Goal: Communication & Community: Connect with others

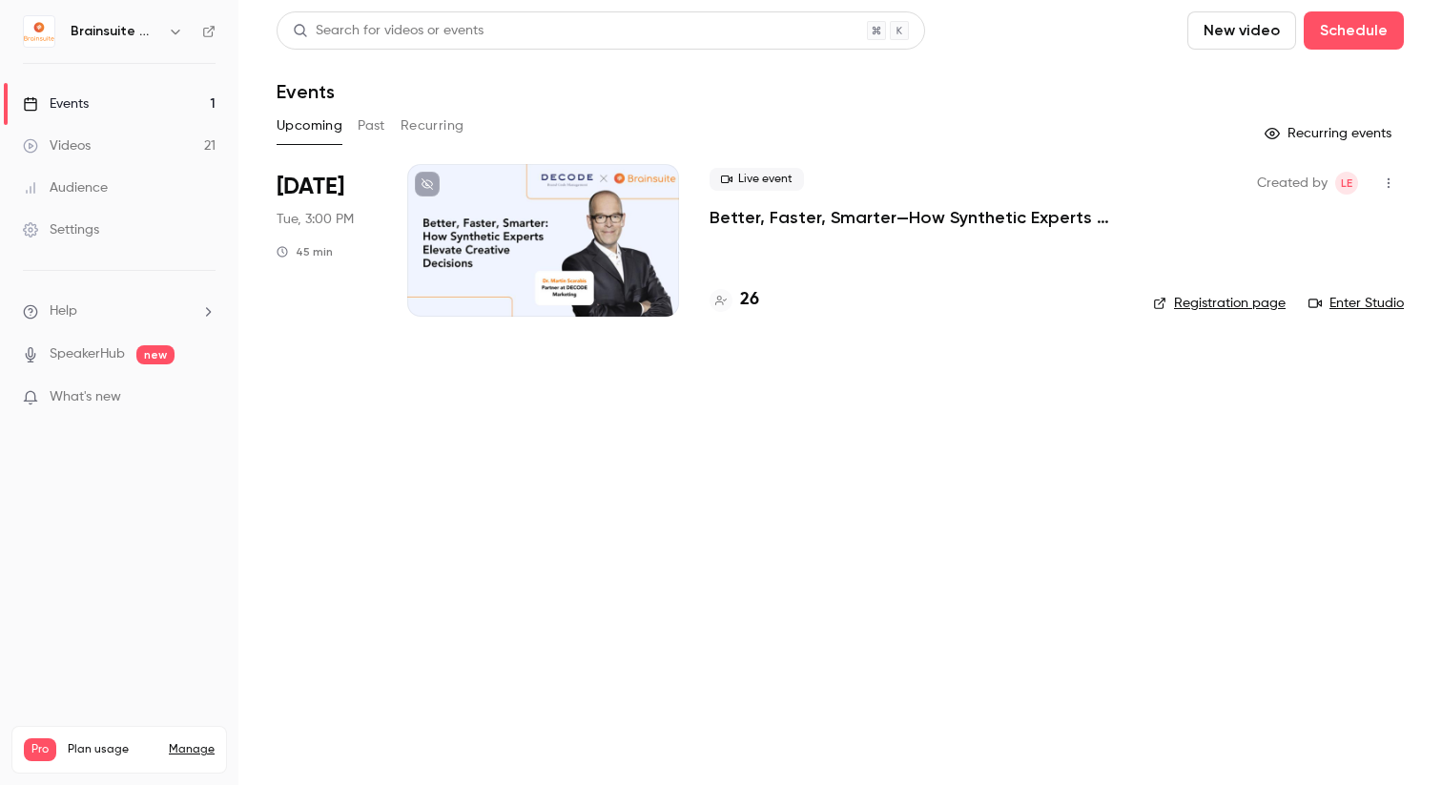
click at [1389, 184] on icon "button" at bounding box center [1388, 182] width 15 height 13
click at [1273, 319] on li "Duplicate" at bounding box center [1300, 331] width 206 height 50
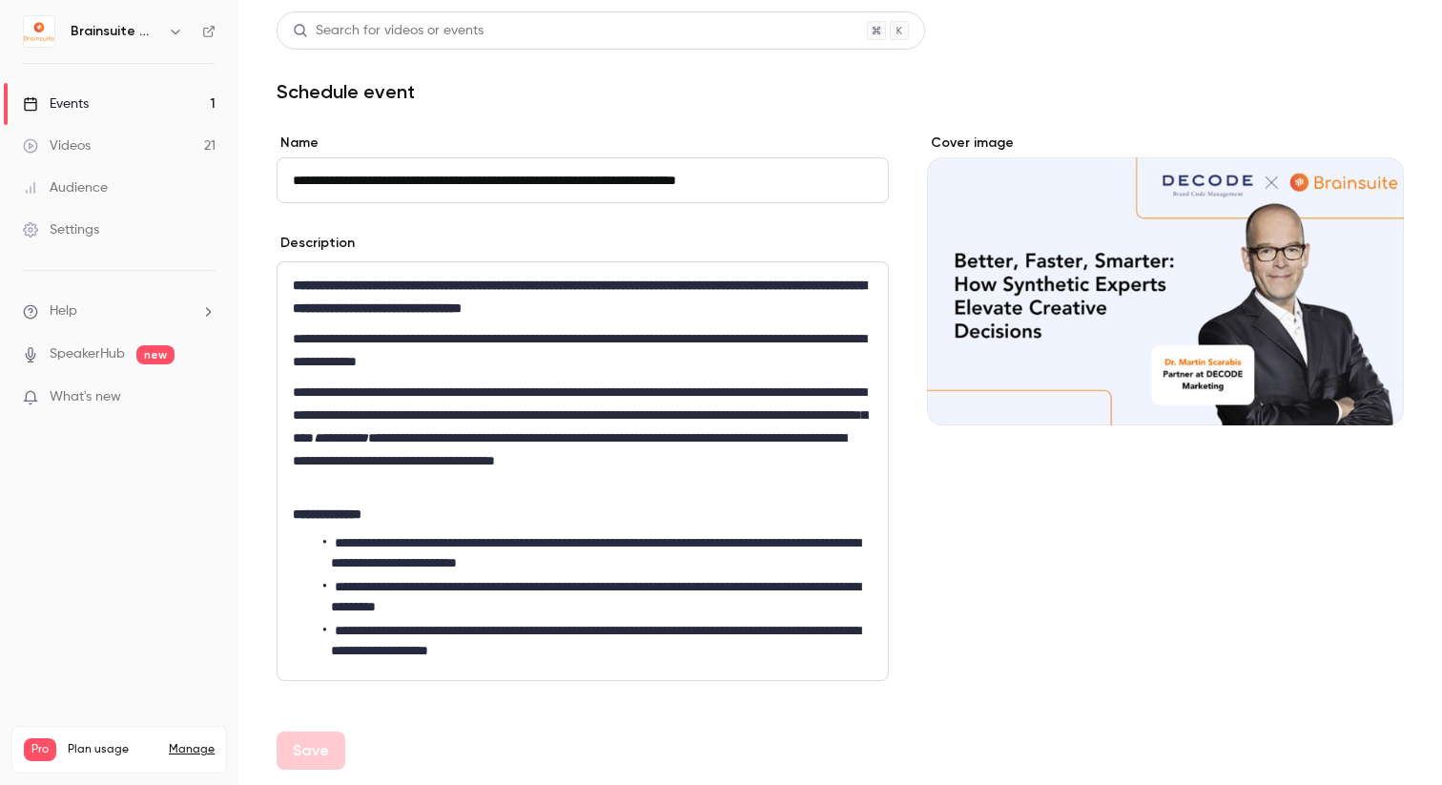
click at [316, 175] on input "**********" at bounding box center [583, 180] width 612 height 46
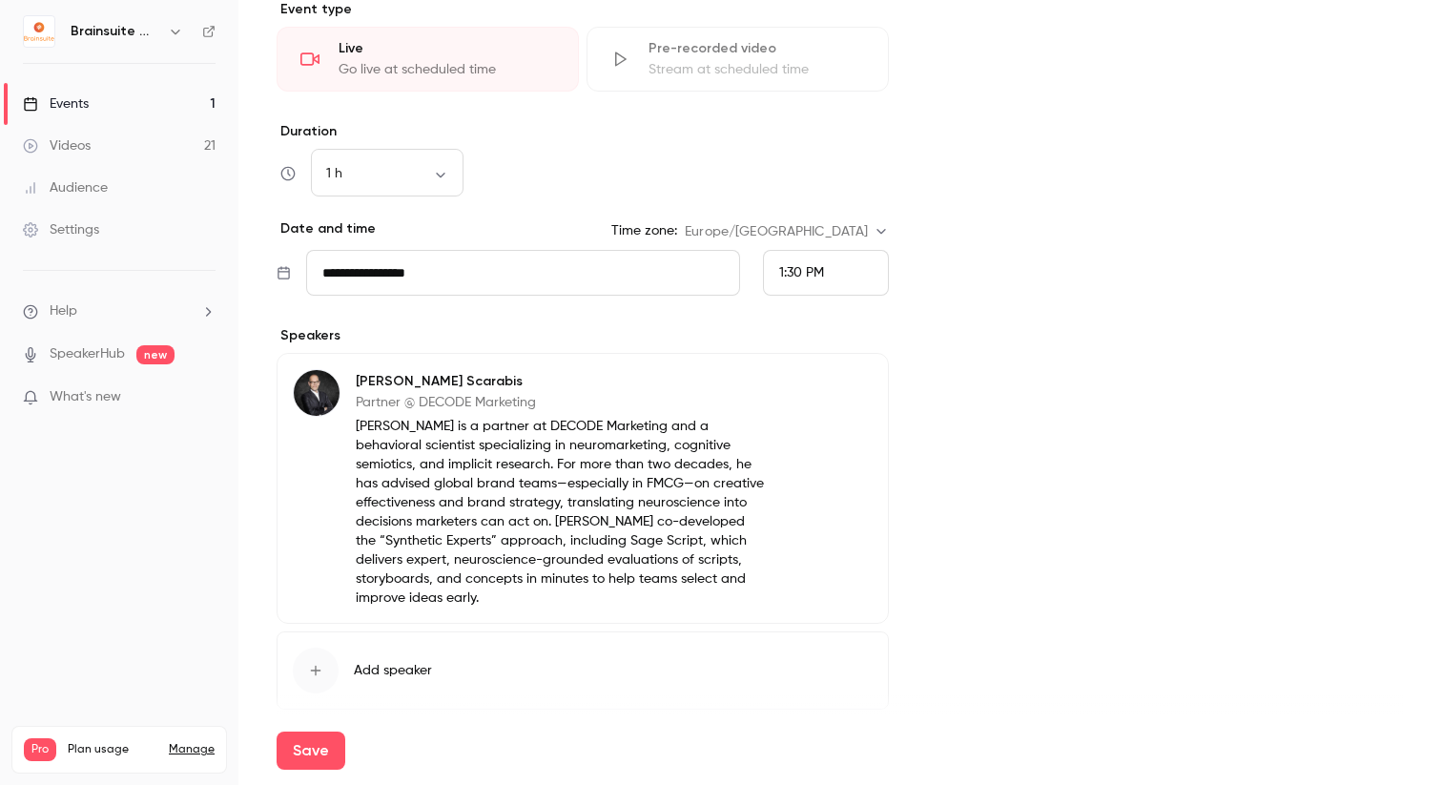
scroll to position [738, 0]
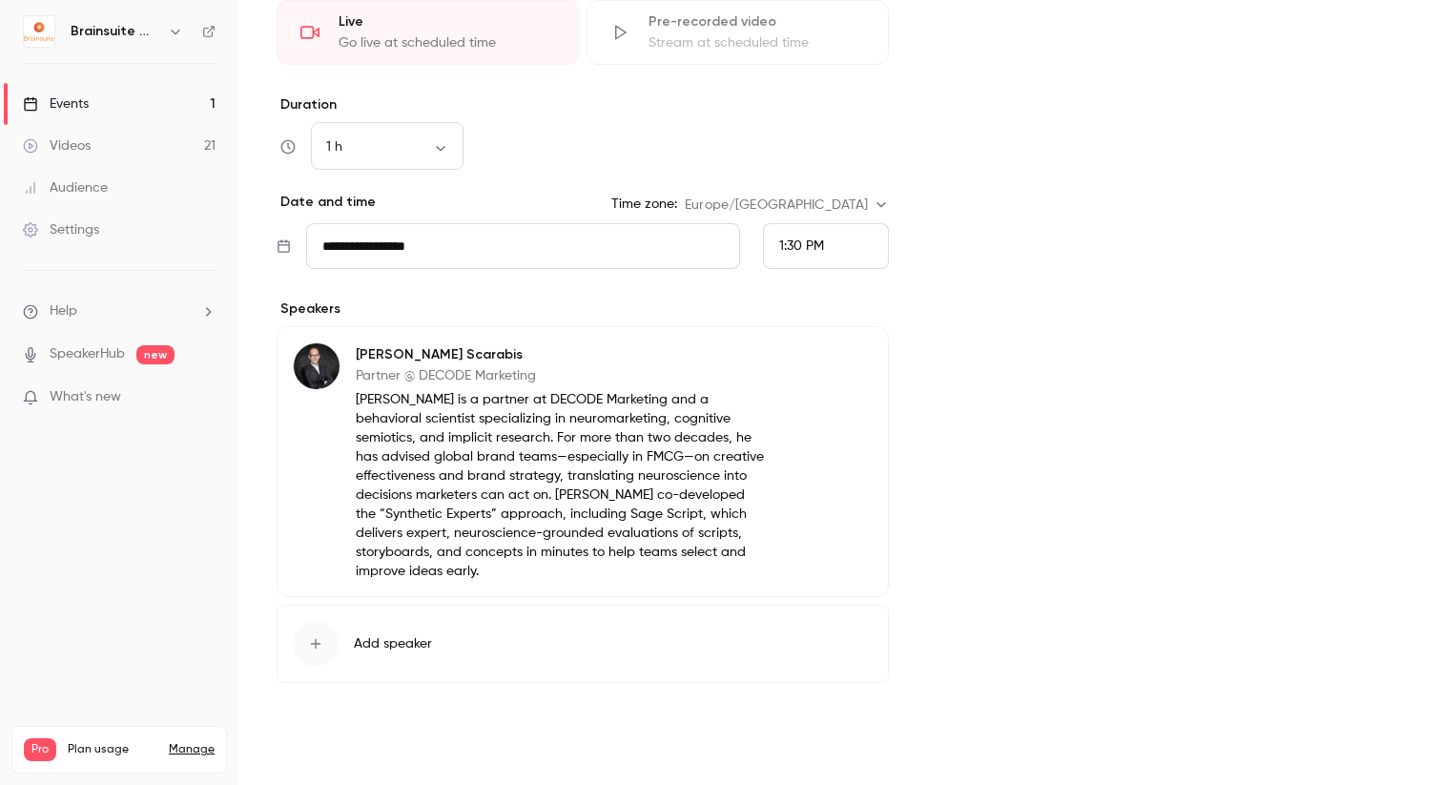
click at [325, 746] on button "Save" at bounding box center [311, 751] width 69 height 38
type input "**********"
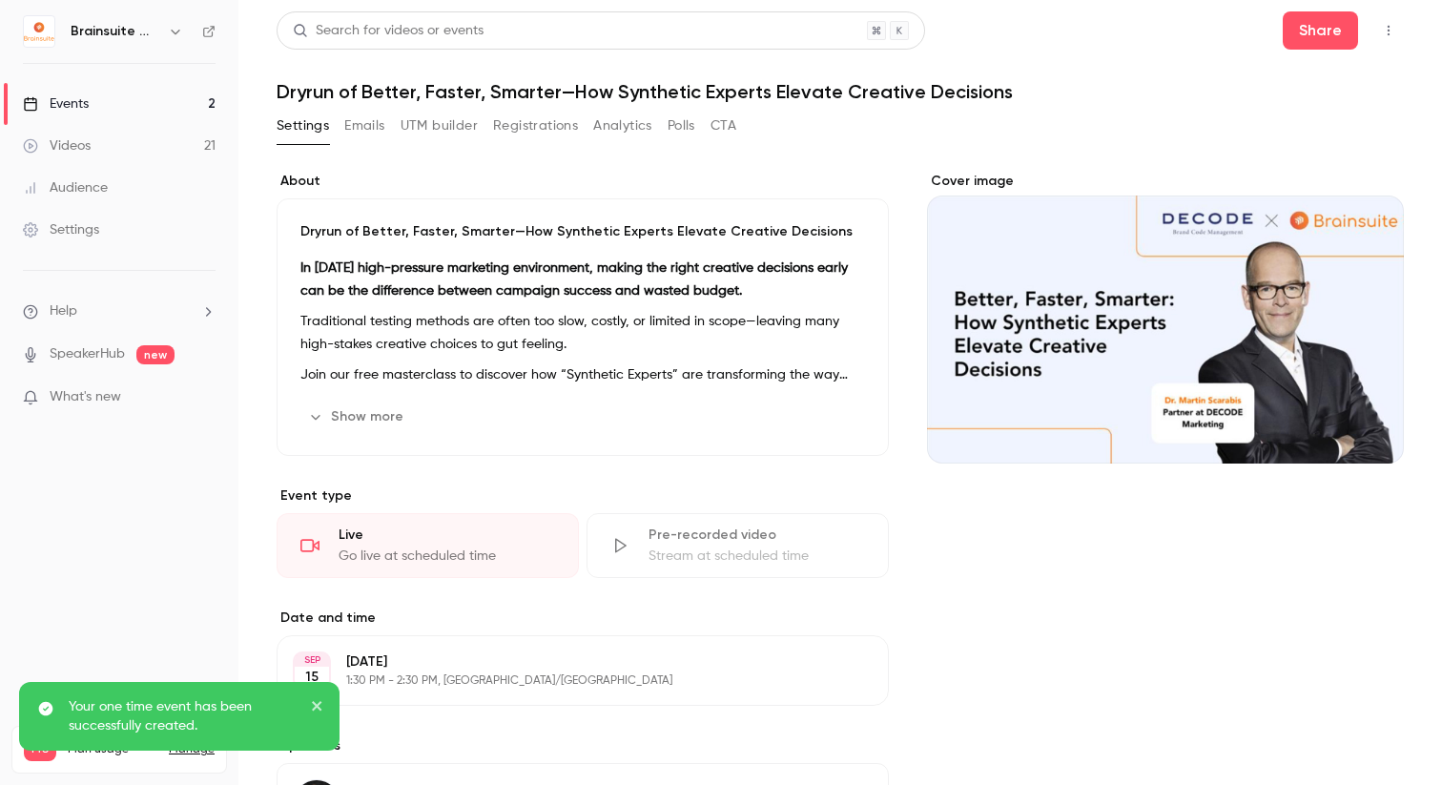
click at [507, 122] on button "Registrations" at bounding box center [535, 126] width 85 height 31
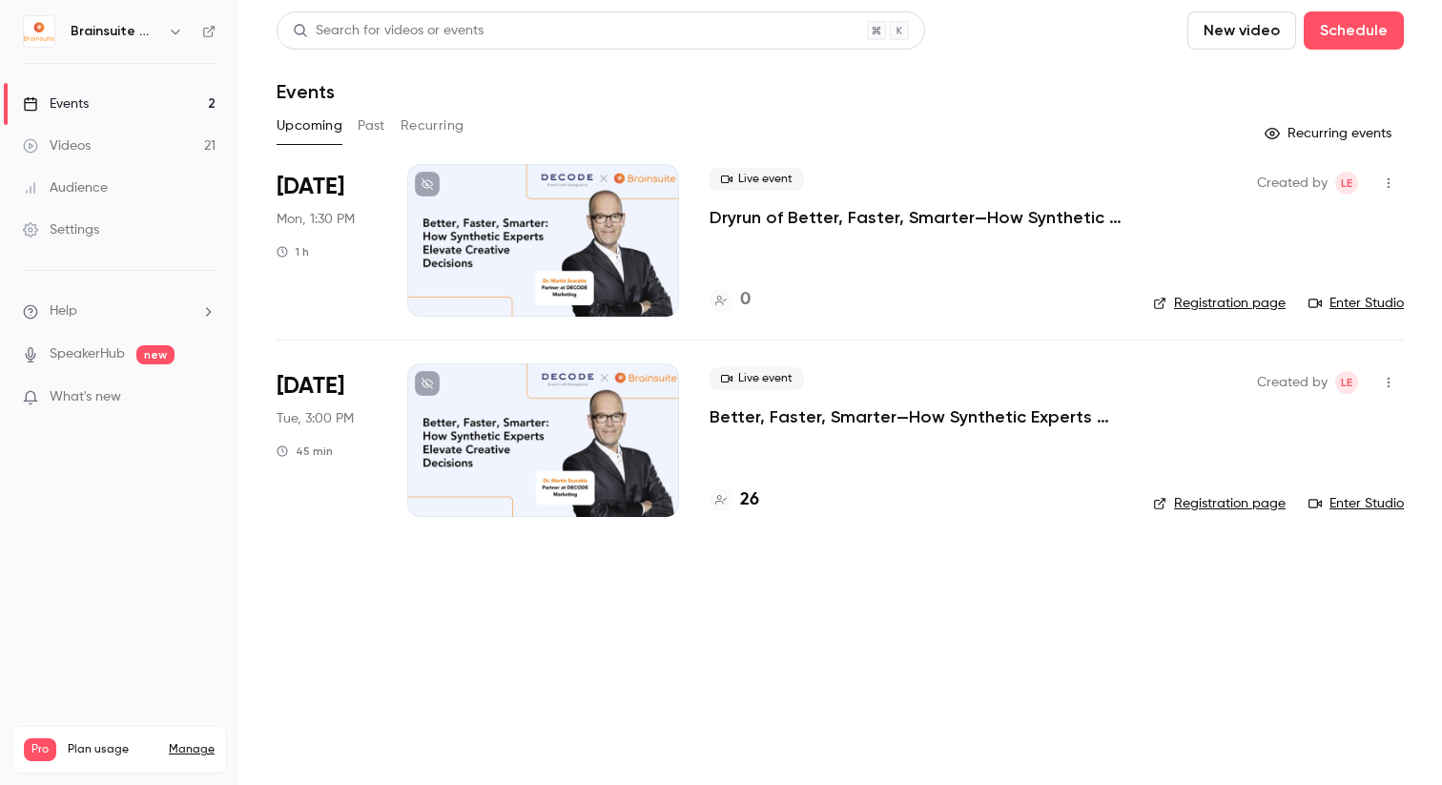
click at [859, 241] on div "Live event Dryrun of Better, Faster, Smarter—How Synthetic Experts Elevate Crea…" at bounding box center [916, 240] width 413 height 153
click at [851, 215] on p "Dryrun of Better, Faster, Smarter—How Synthetic Experts Elevate Creative Decisi…" at bounding box center [916, 217] width 413 height 23
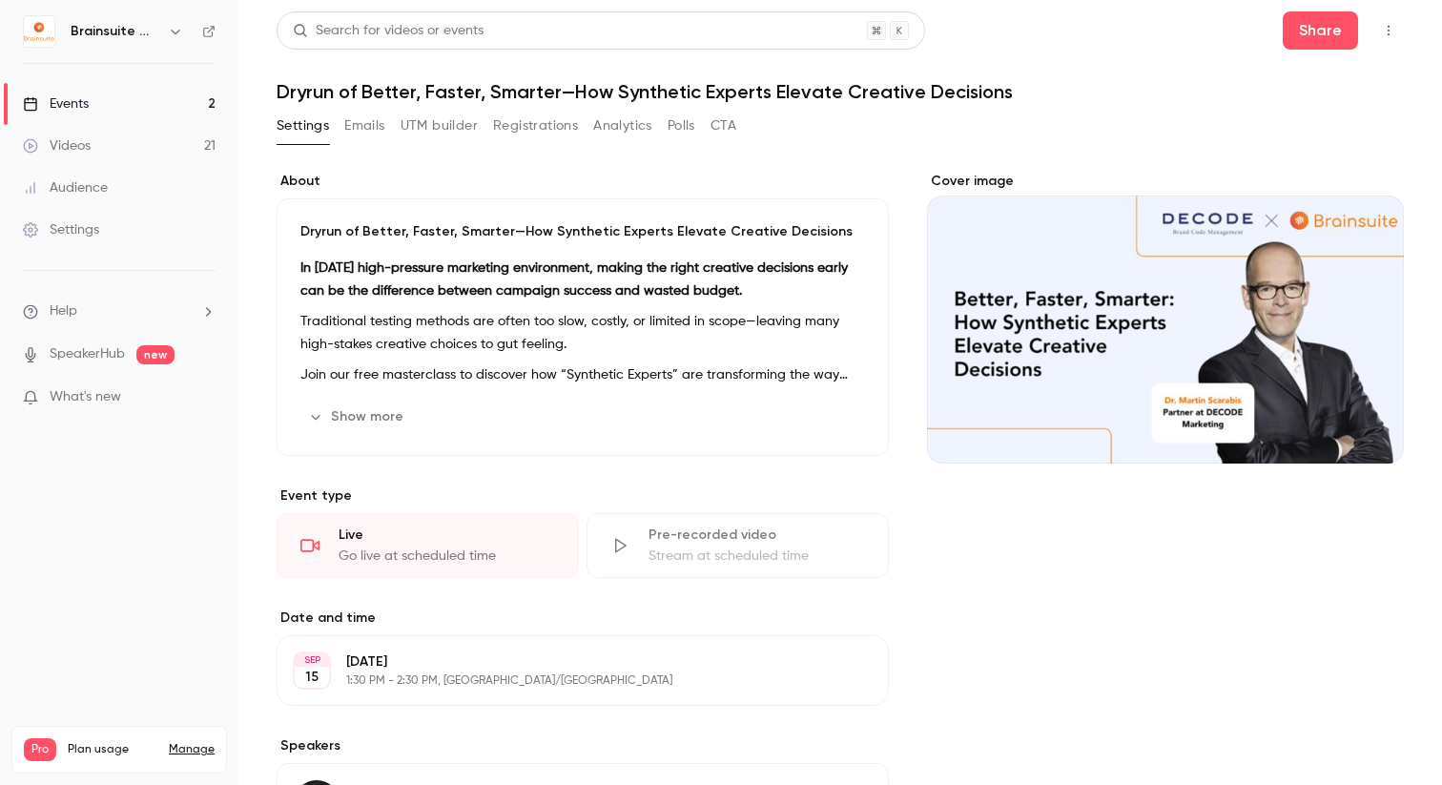
click at [362, 133] on button "Emails" at bounding box center [364, 126] width 40 height 31
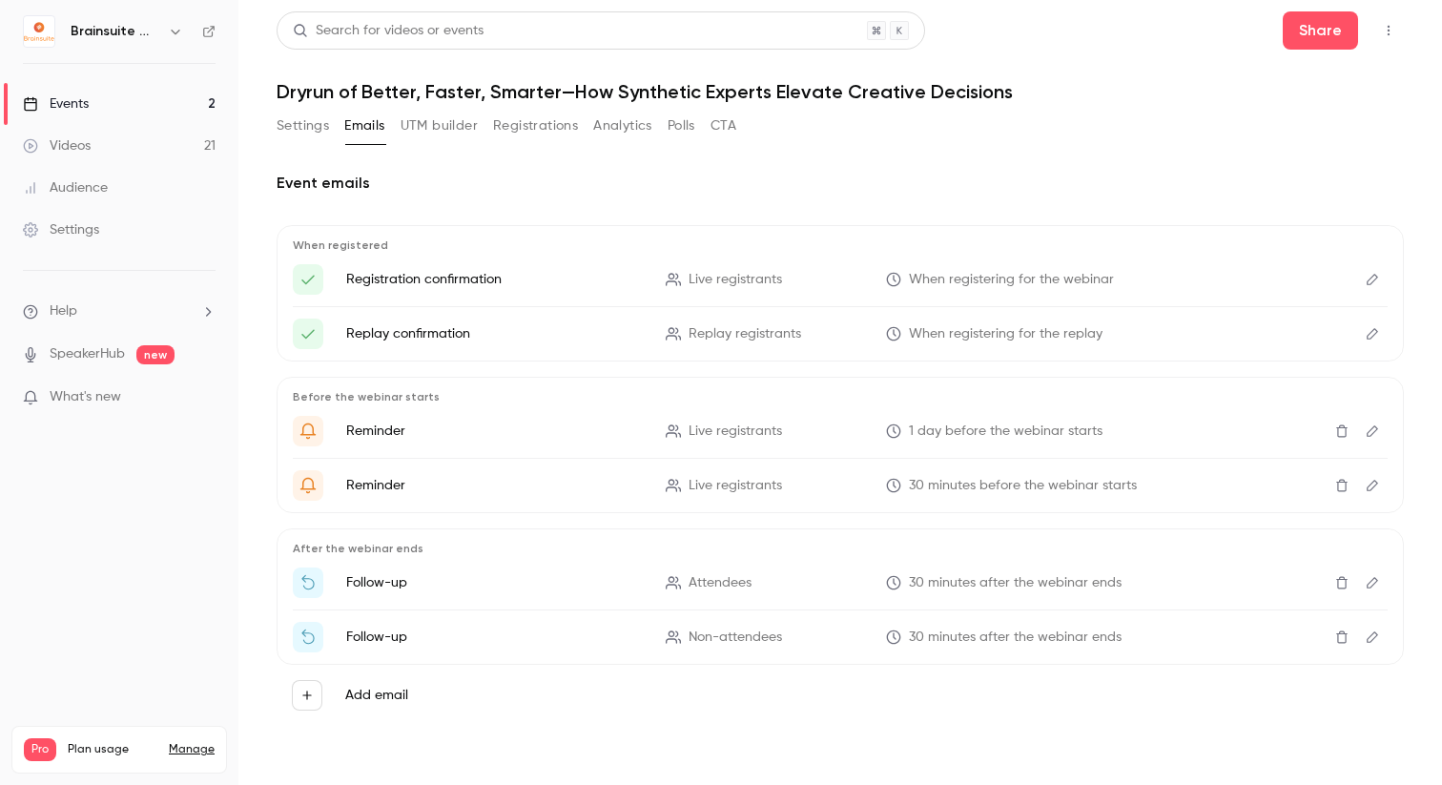
click at [507, 134] on button "Registrations" at bounding box center [535, 126] width 85 height 31
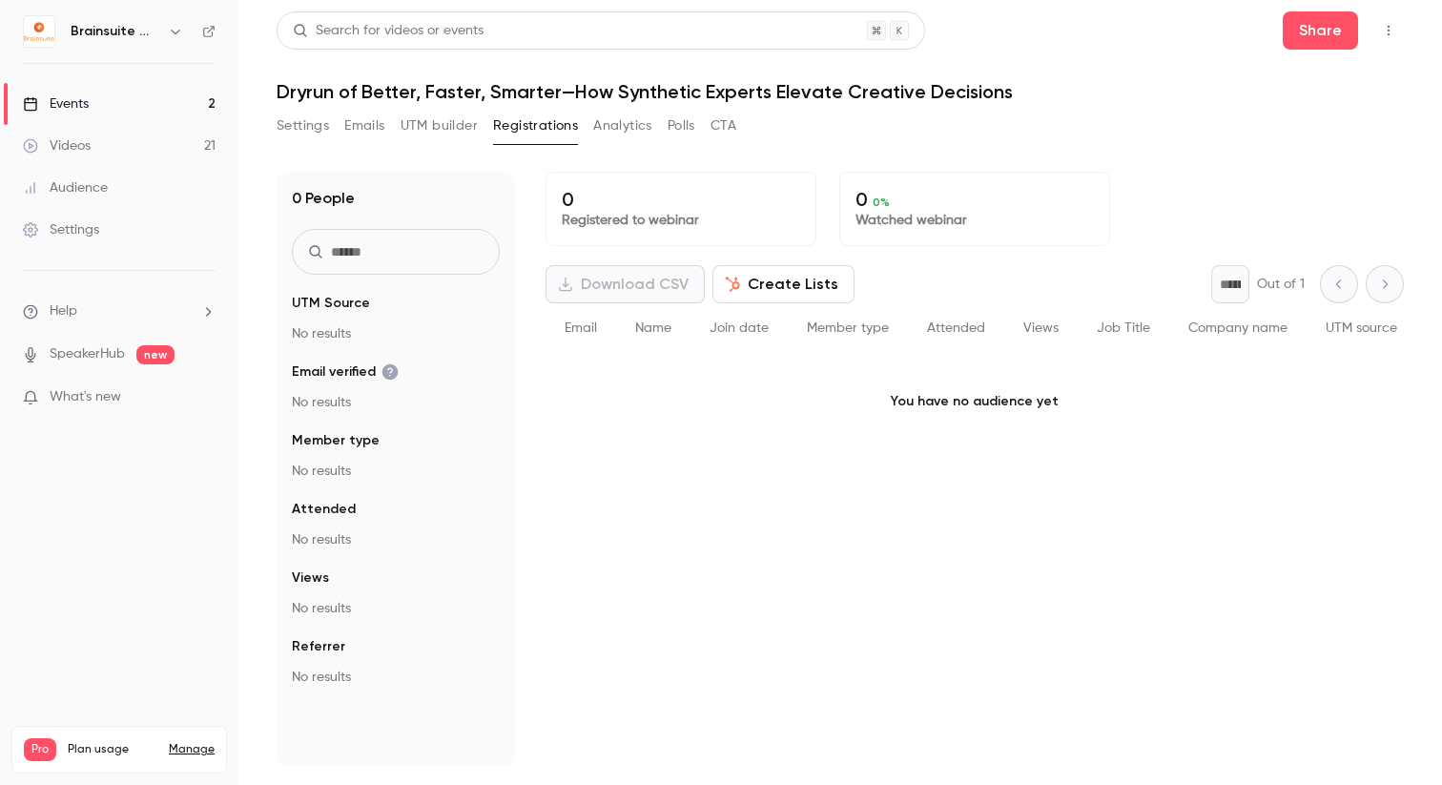
click at [445, 125] on button "UTM builder" at bounding box center [439, 126] width 77 height 31
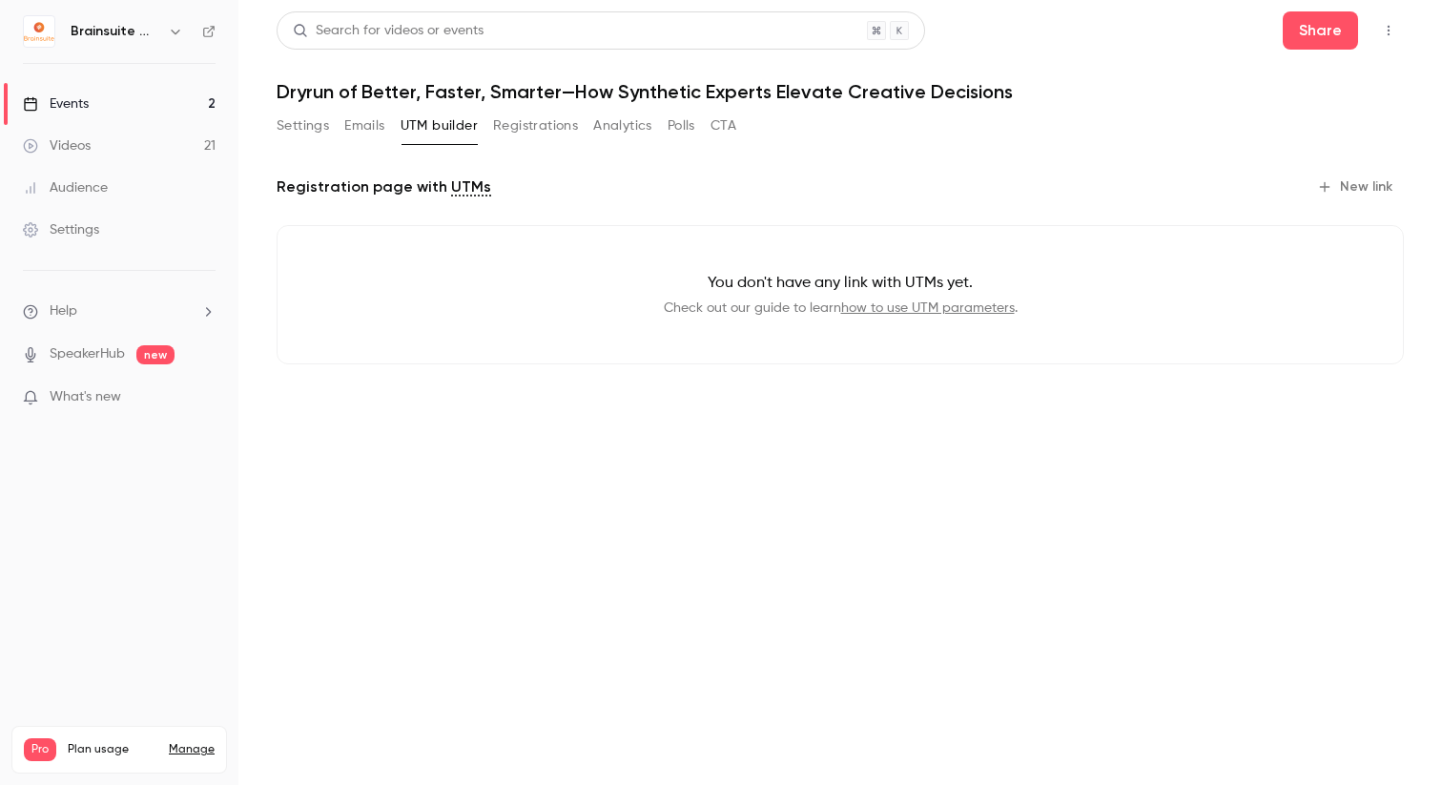
click at [635, 124] on button "Analytics" at bounding box center [622, 126] width 59 height 31
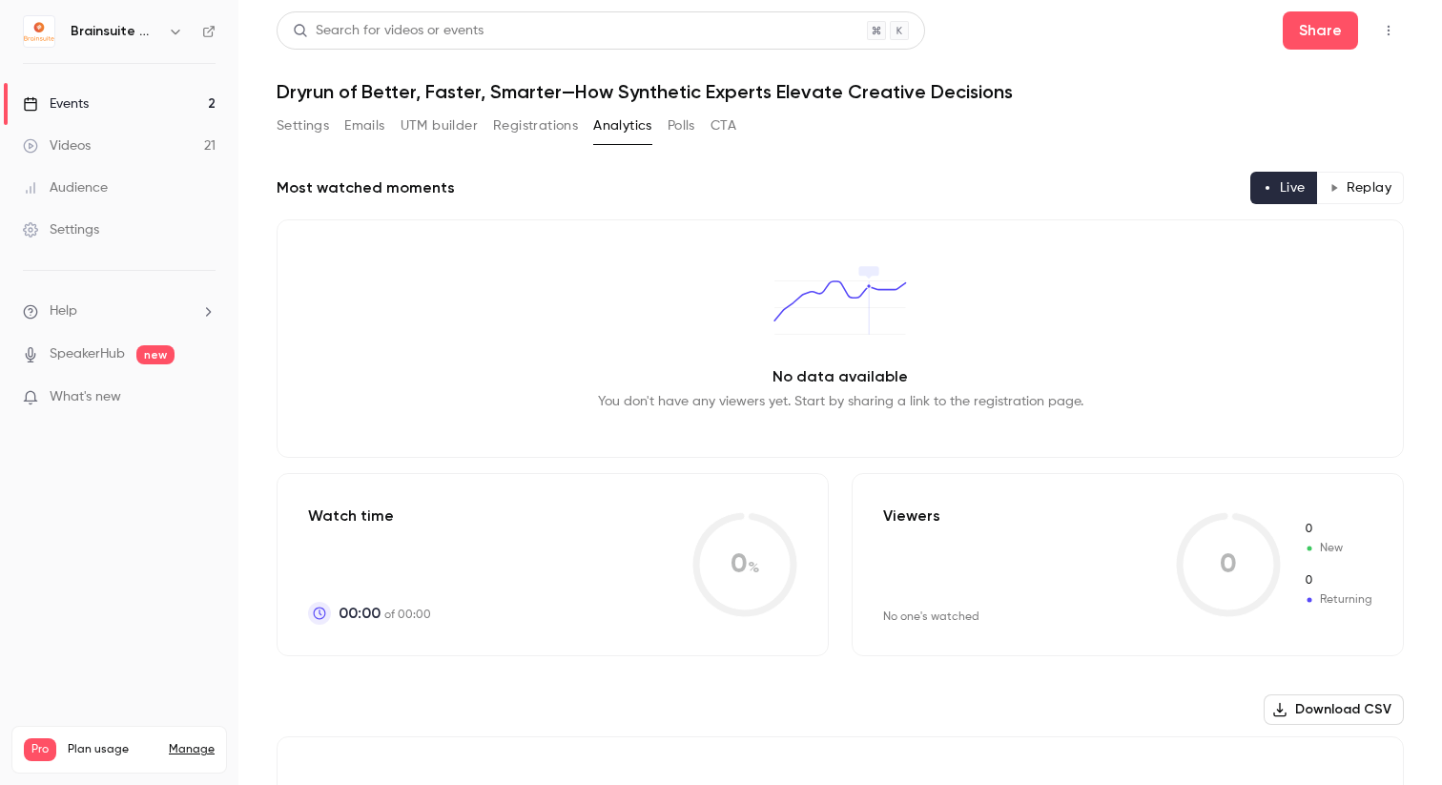
click at [693, 127] on button "Polls" at bounding box center [682, 126] width 28 height 31
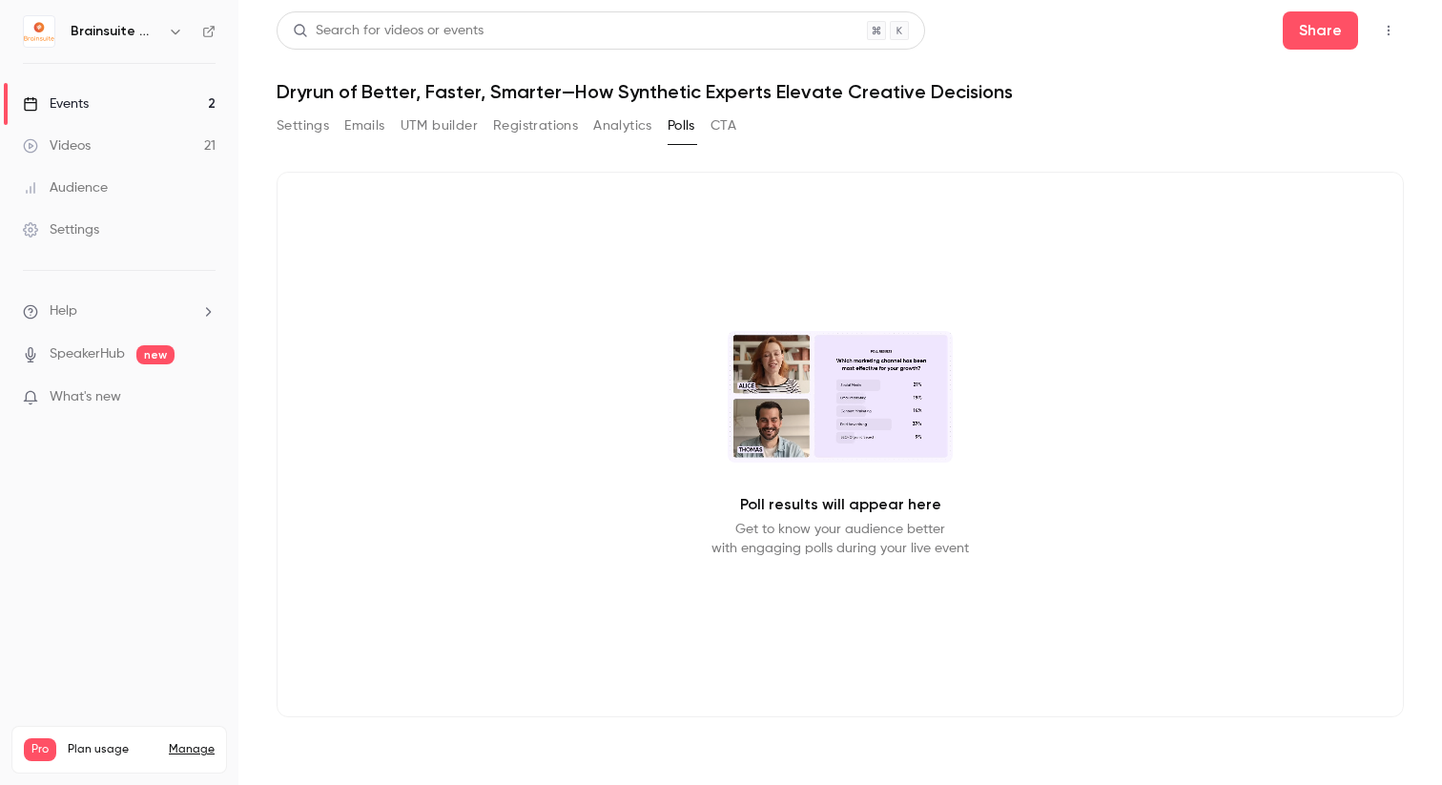
click at [722, 129] on button "CTA" at bounding box center [724, 126] width 26 height 31
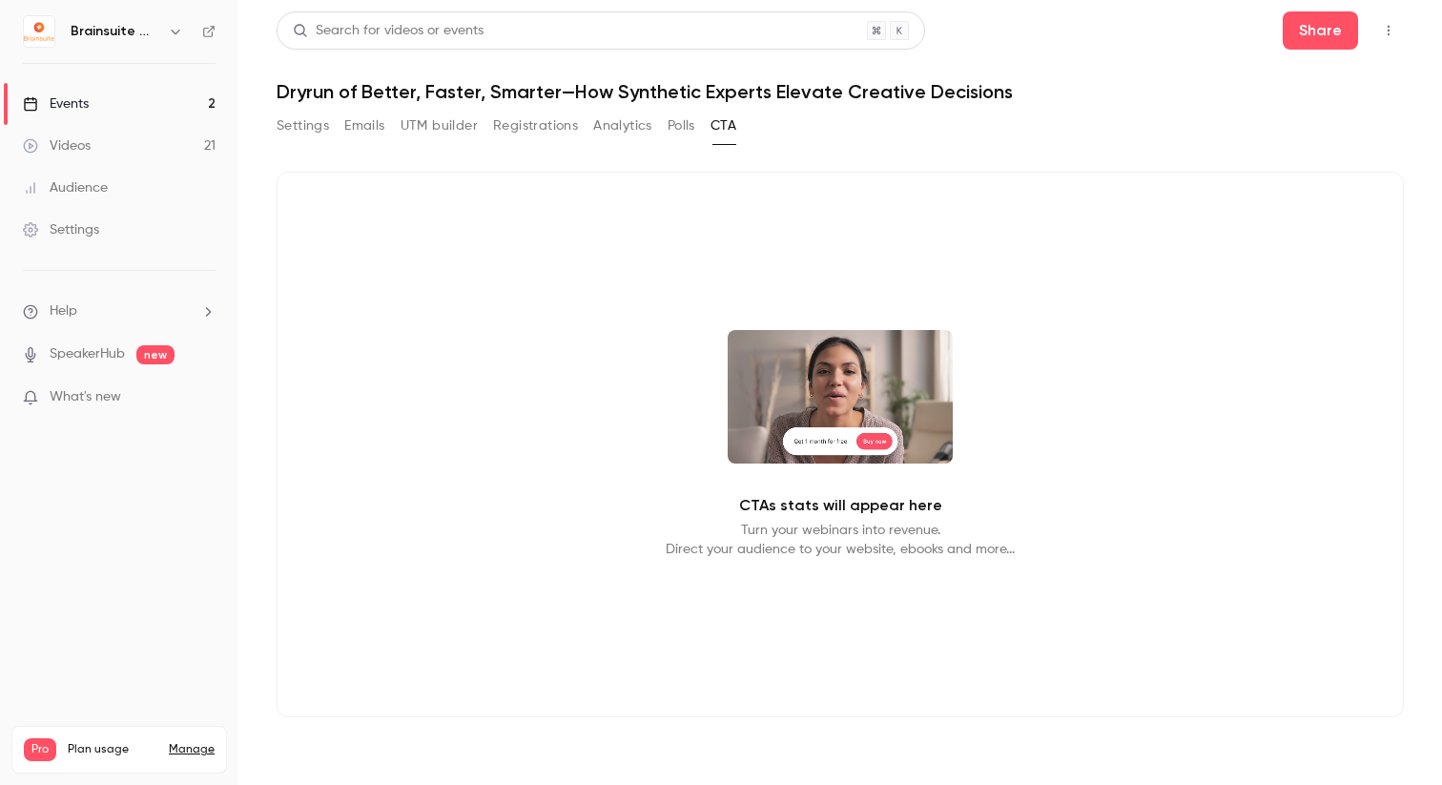
click at [614, 130] on button "Analytics" at bounding box center [622, 126] width 59 height 31
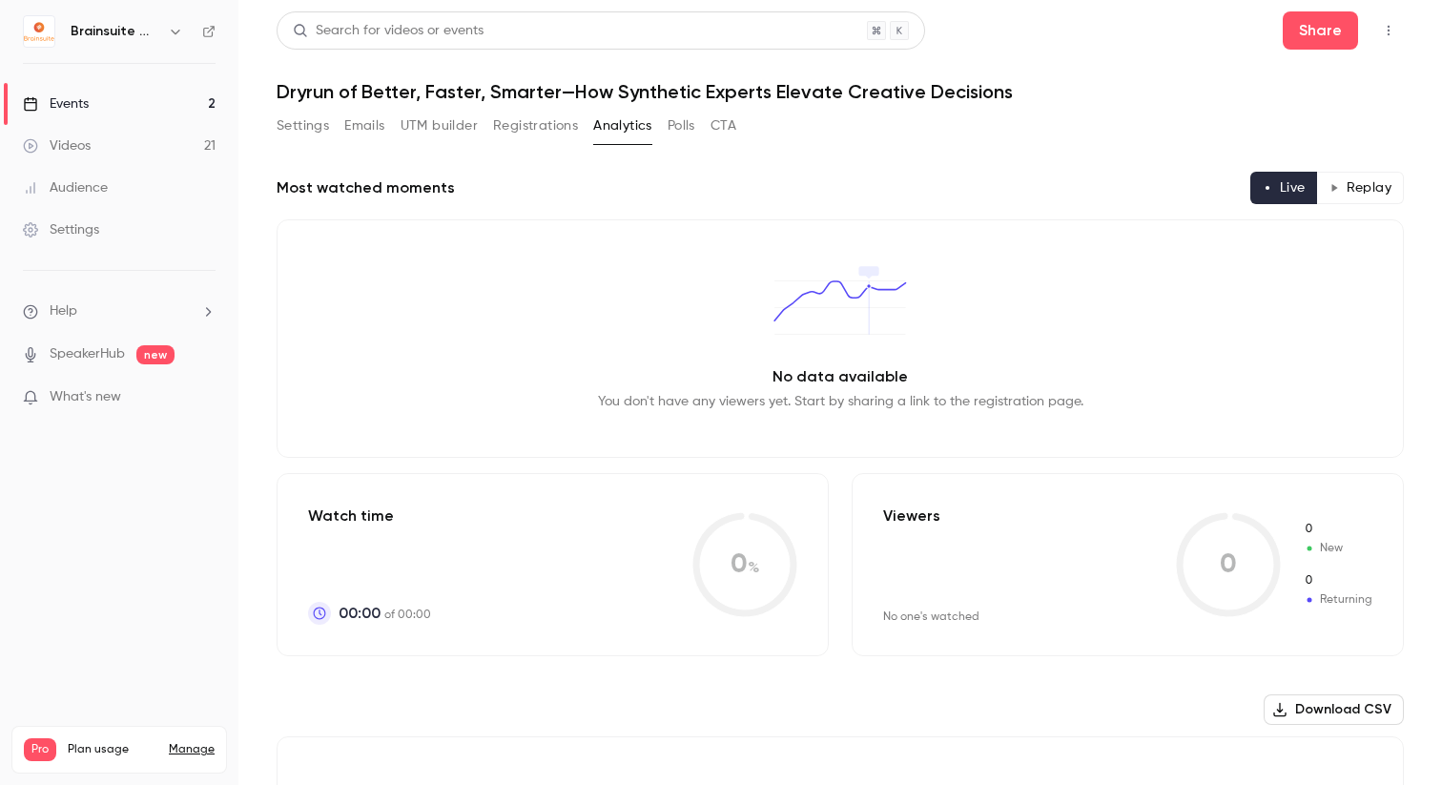
click at [540, 122] on button "Registrations" at bounding box center [535, 126] width 85 height 31
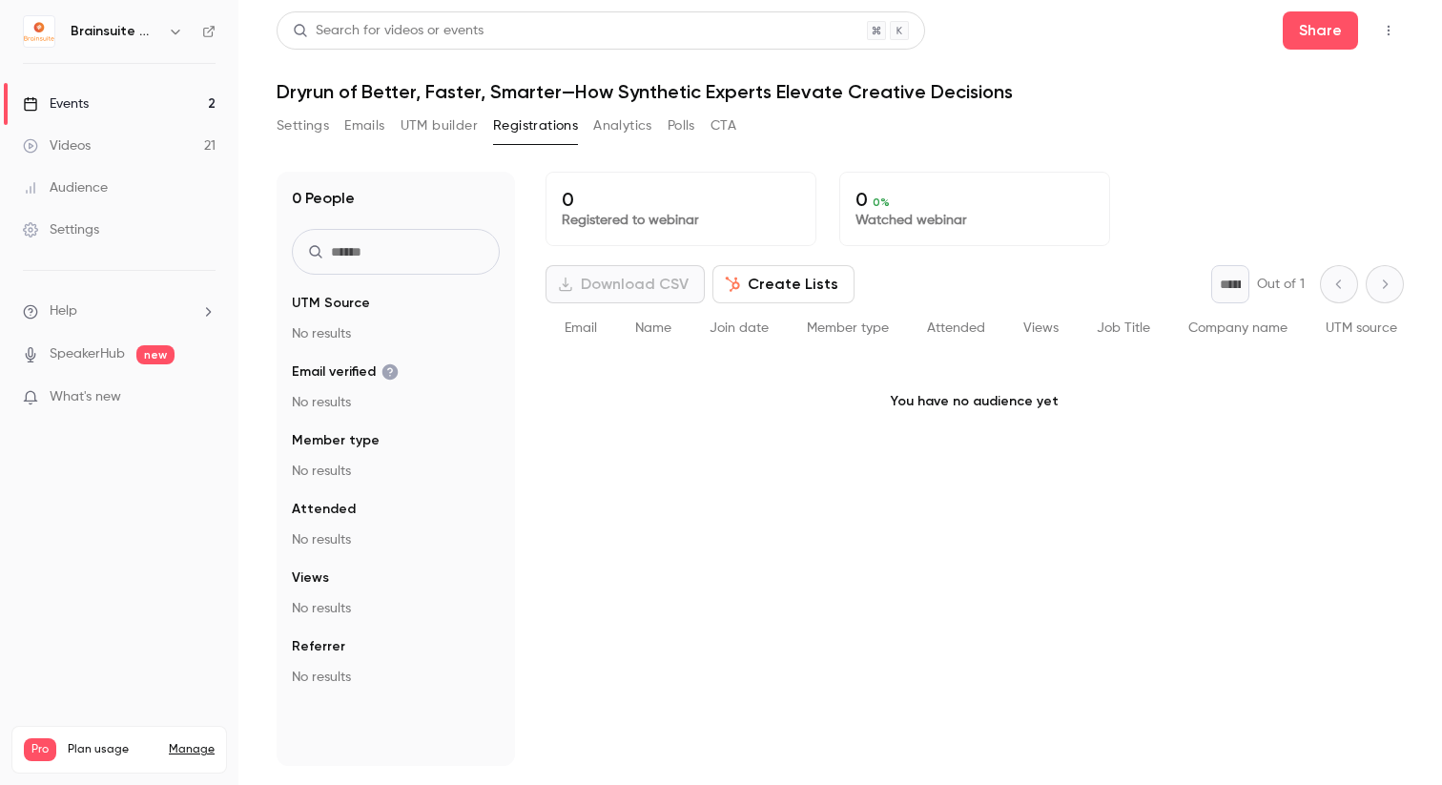
click at [444, 130] on button "UTM builder" at bounding box center [439, 126] width 77 height 31
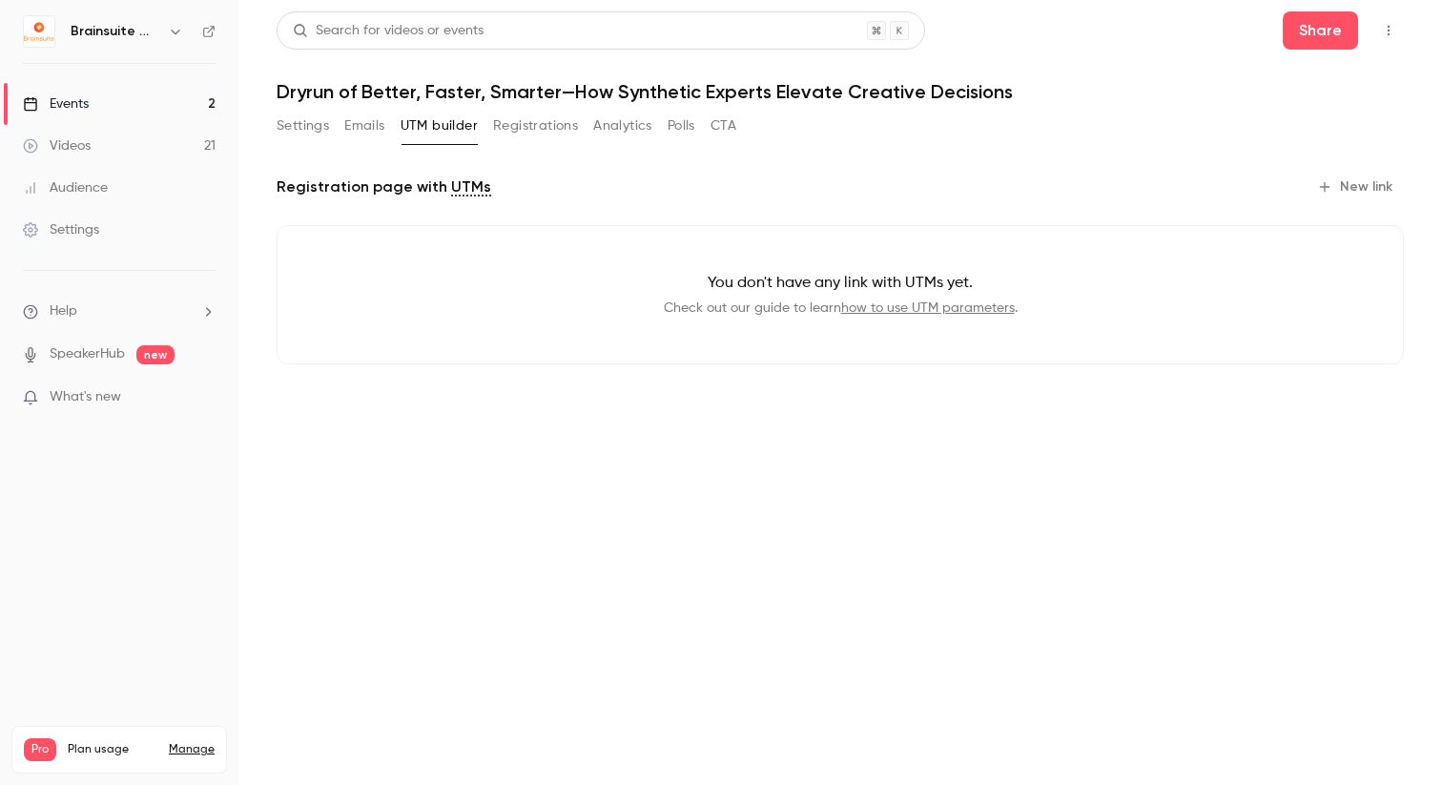
click at [341, 131] on div "Settings Emails UTM builder Registrations Analytics Polls CTA" at bounding box center [507, 126] width 460 height 31
click at [359, 122] on button "Emails" at bounding box center [364, 126] width 40 height 31
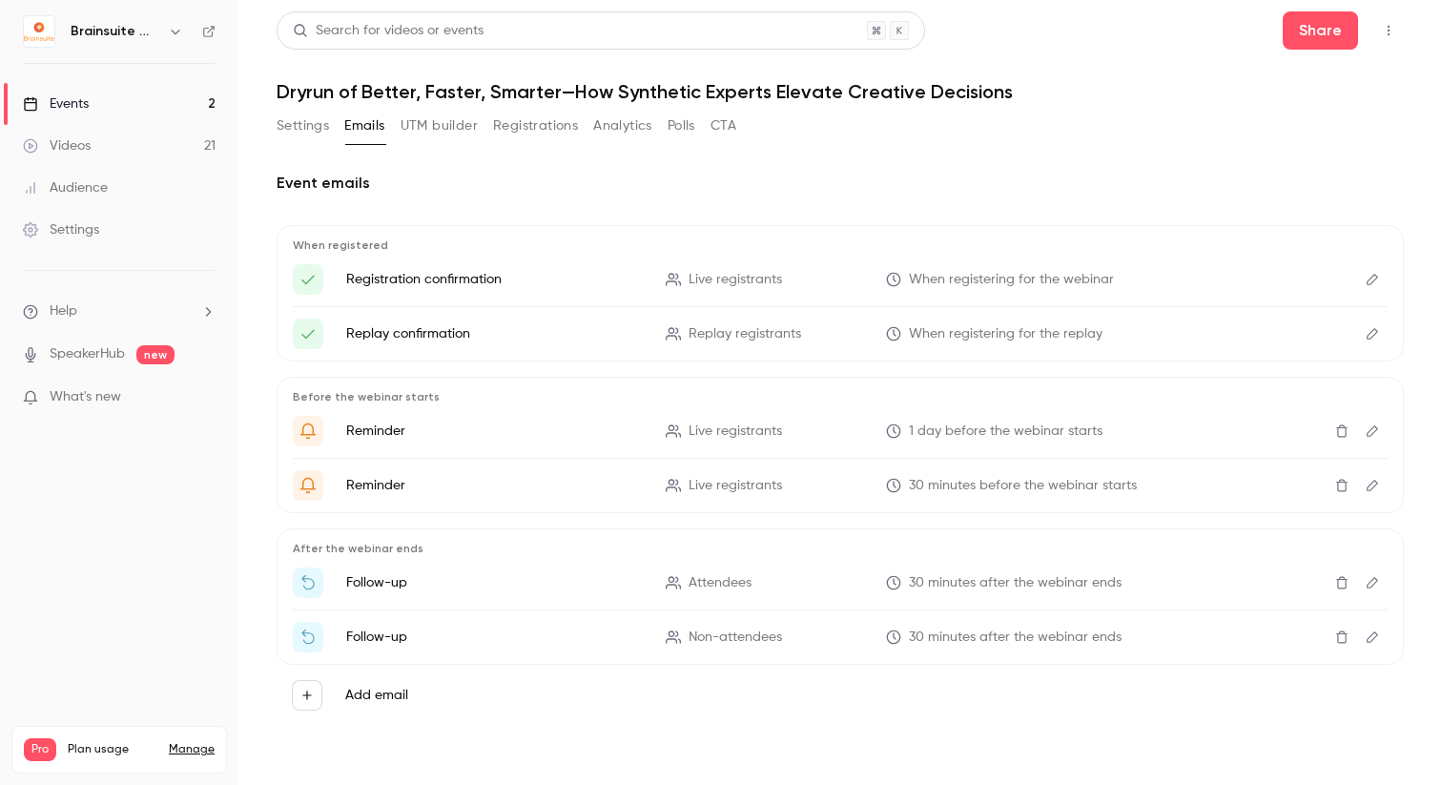
click at [313, 123] on button "Settings" at bounding box center [303, 126] width 52 height 31
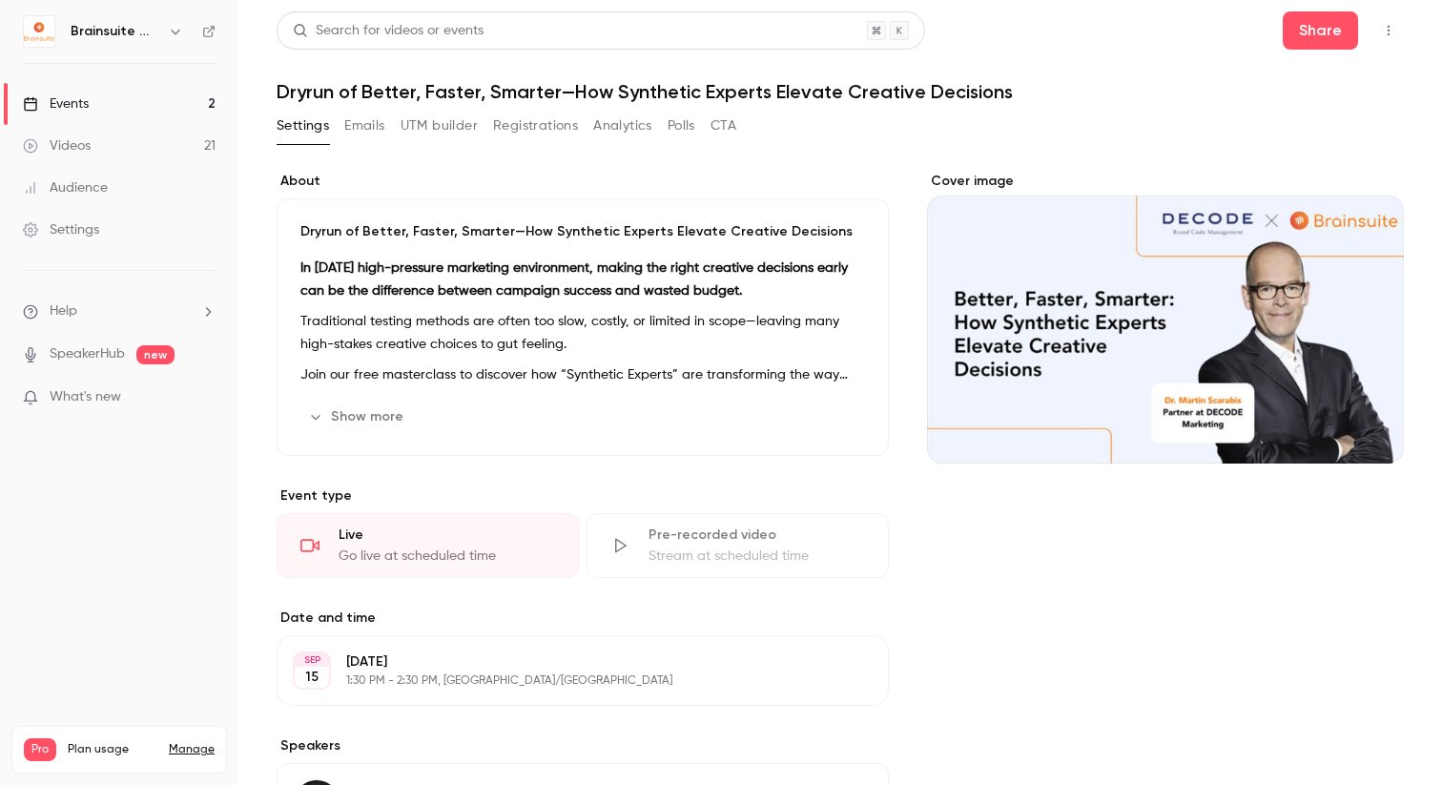
click at [1384, 32] on button "button" at bounding box center [1389, 30] width 31 height 31
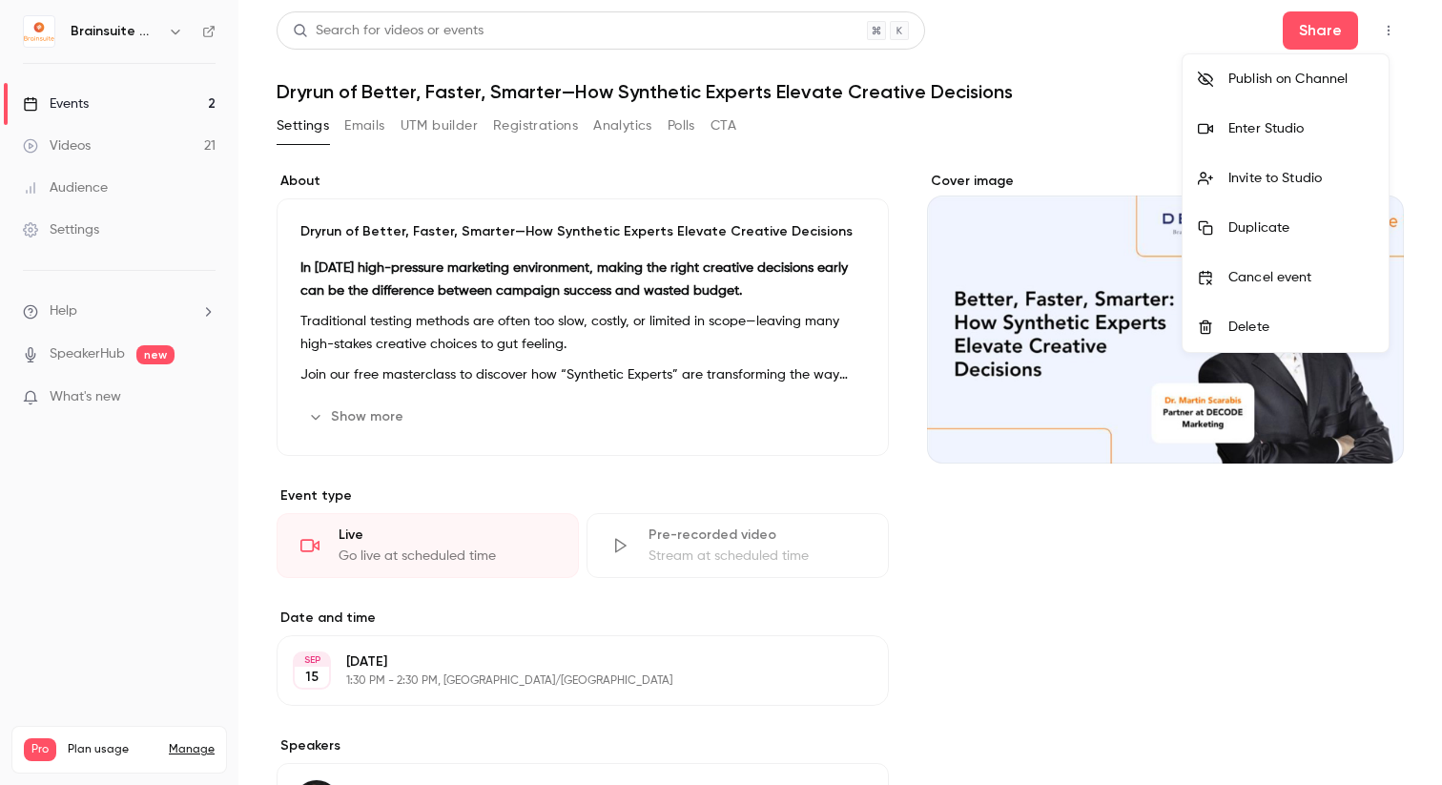
click at [1287, 126] on div "Enter Studio" at bounding box center [1301, 128] width 145 height 19
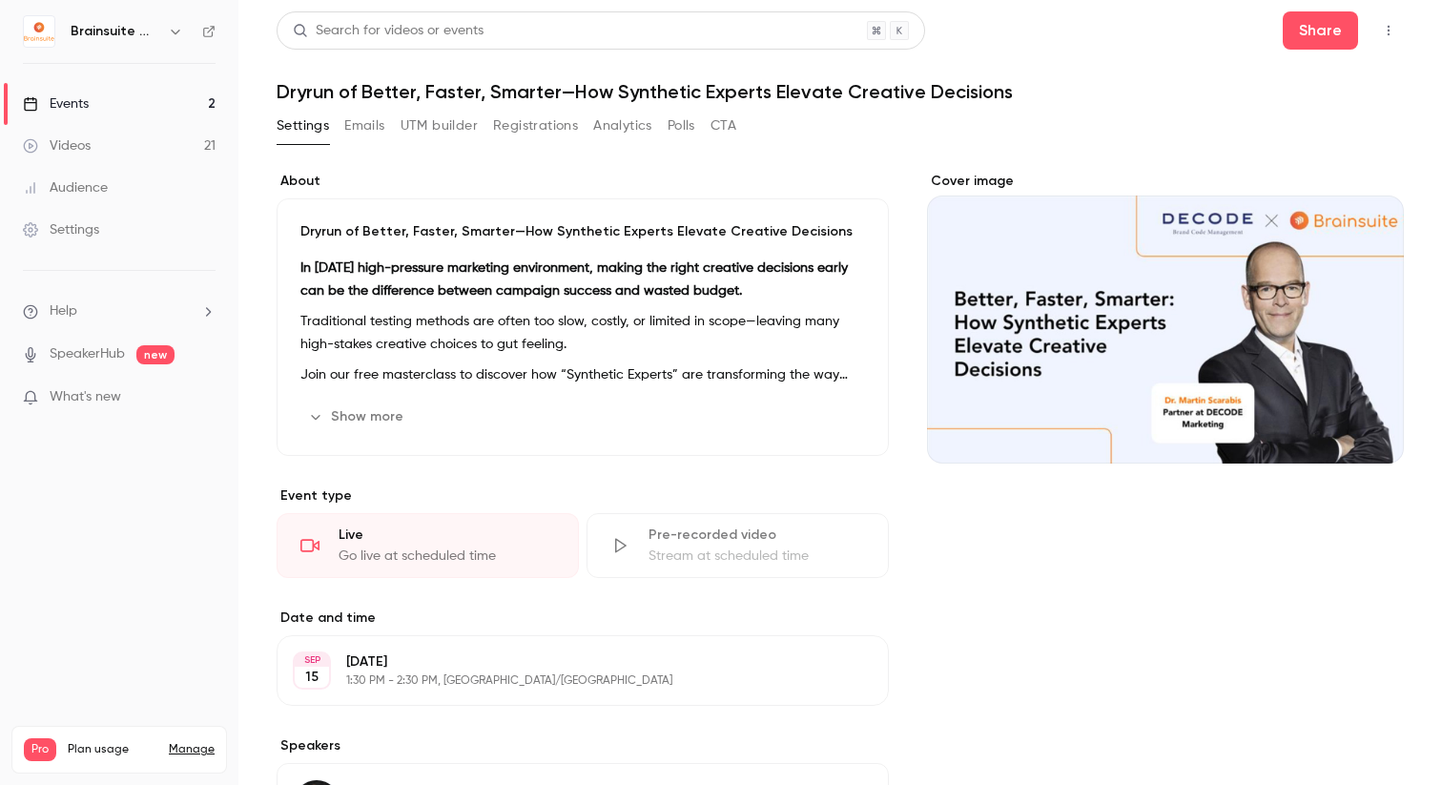
drag, startPoint x: 1337, startPoint y: 36, endPoint x: 1367, endPoint y: 33, distance: 29.7
click at [1367, 33] on div "Share" at bounding box center [1343, 30] width 121 height 38
click at [1381, 33] on icon "button" at bounding box center [1388, 30] width 15 height 13
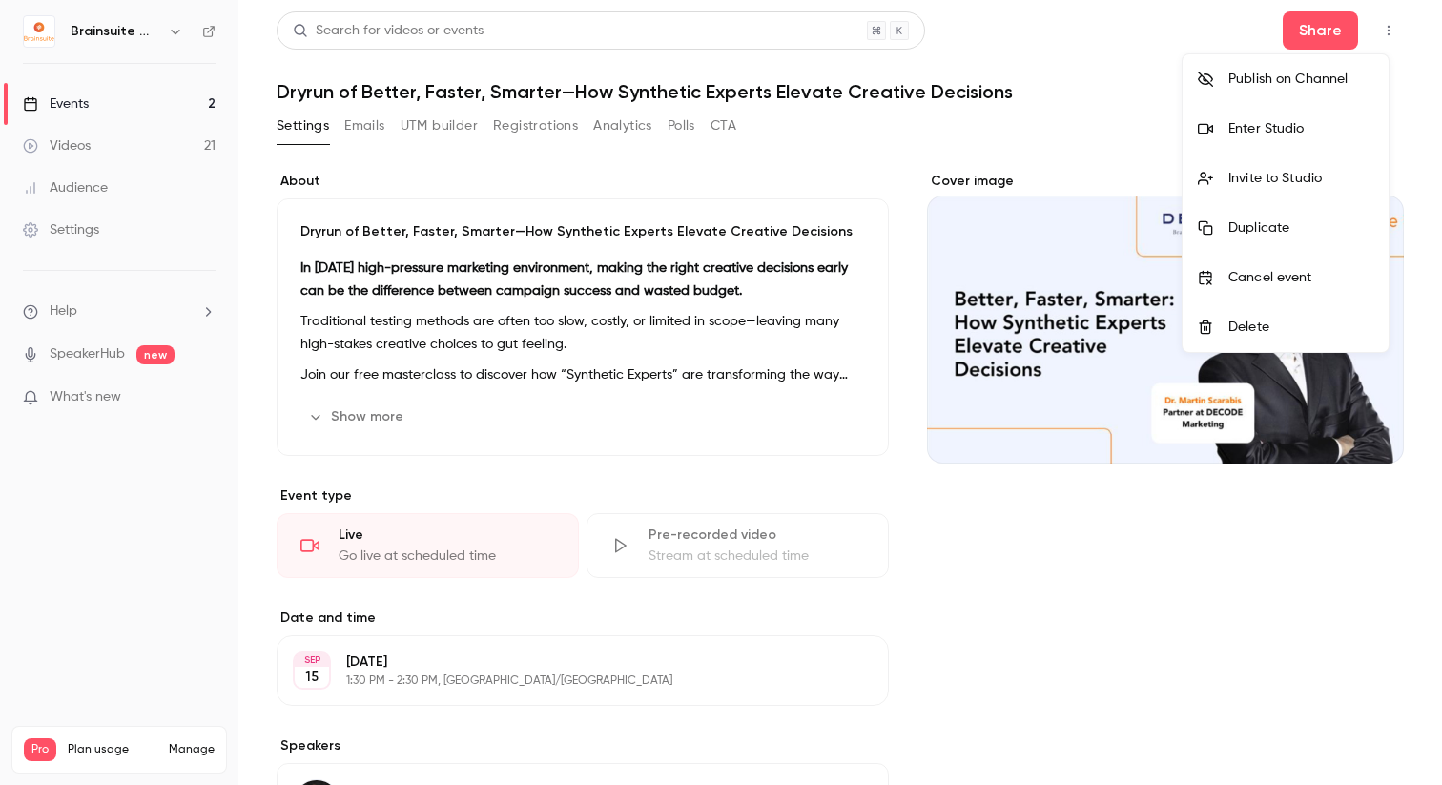
click at [1305, 191] on li "Invite to Studio" at bounding box center [1286, 179] width 206 height 50
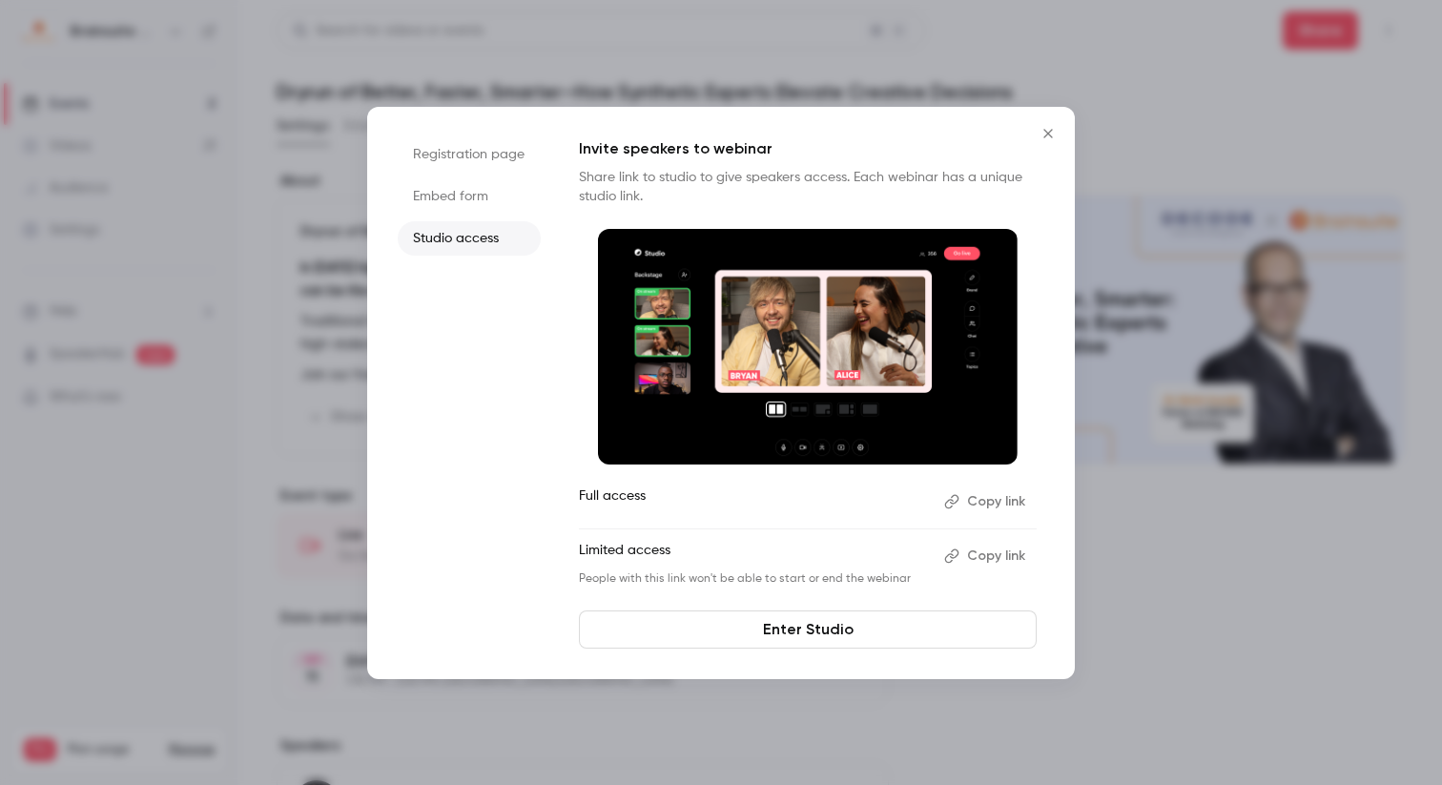
click at [967, 556] on button "Copy link" at bounding box center [987, 556] width 100 height 31
click at [1045, 141] on button "Close" at bounding box center [1048, 133] width 38 height 38
